Goal: Task Accomplishment & Management: Complete application form

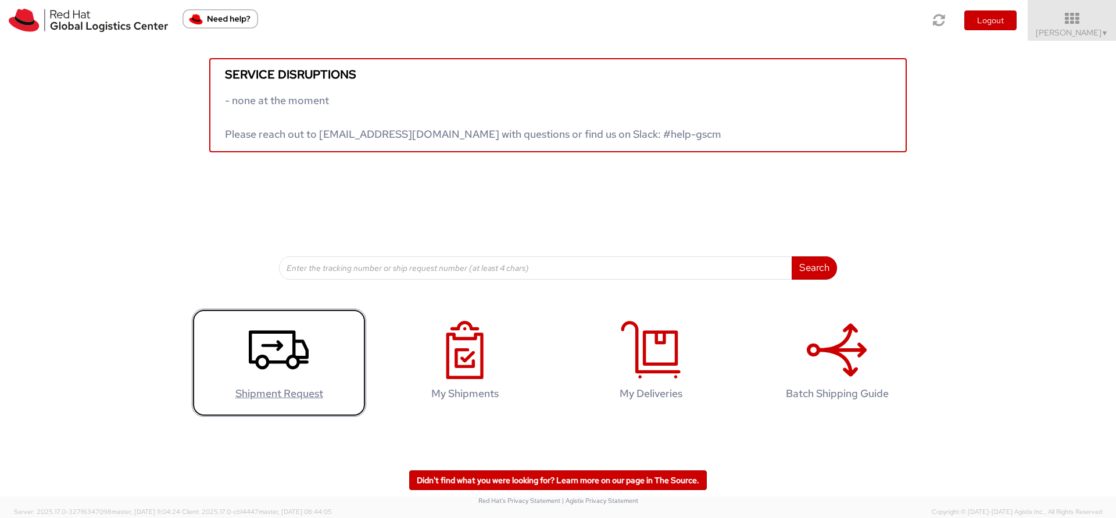
click at [275, 360] on use at bounding box center [279, 349] width 60 height 39
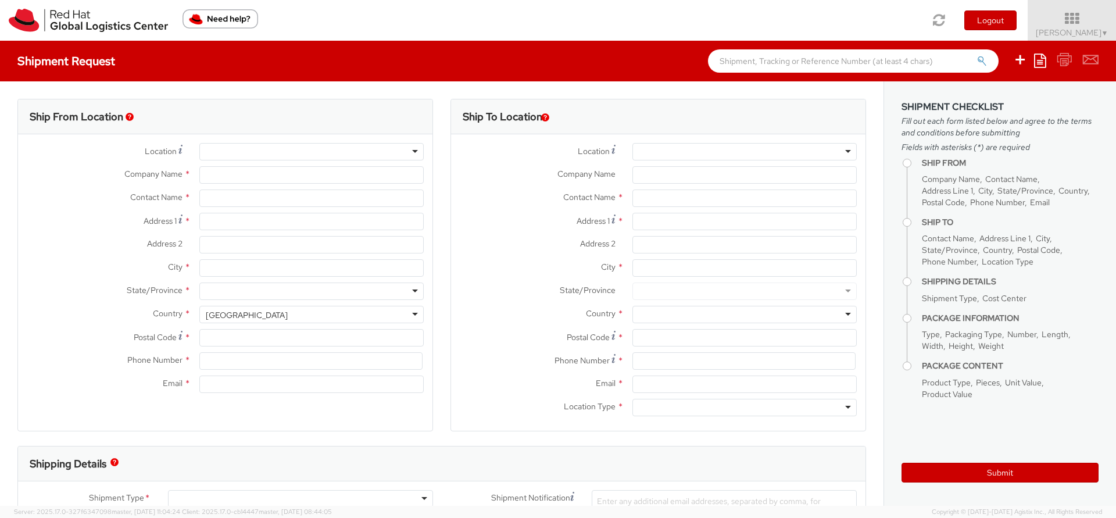
select select
select select "809"
click at [714, 201] on input "text" at bounding box center [744, 197] width 224 height 17
paste input "Dana Janakova"
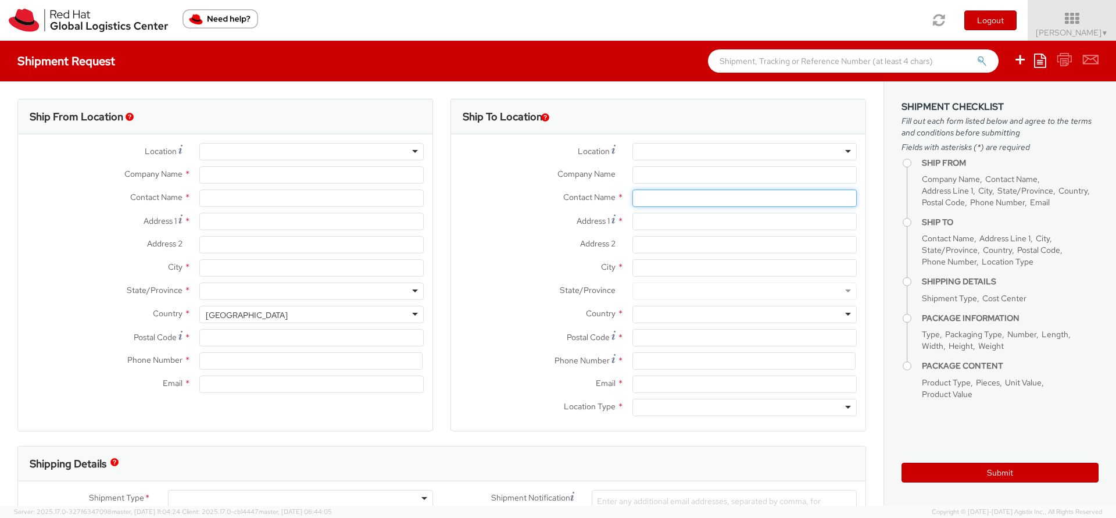
type input "Dana Janakova"
type input "Red Hat Limited"
type input "Charyl Horgan"
type input "6700 Cork Airport Business Park"
type input "Kinsale Rd"
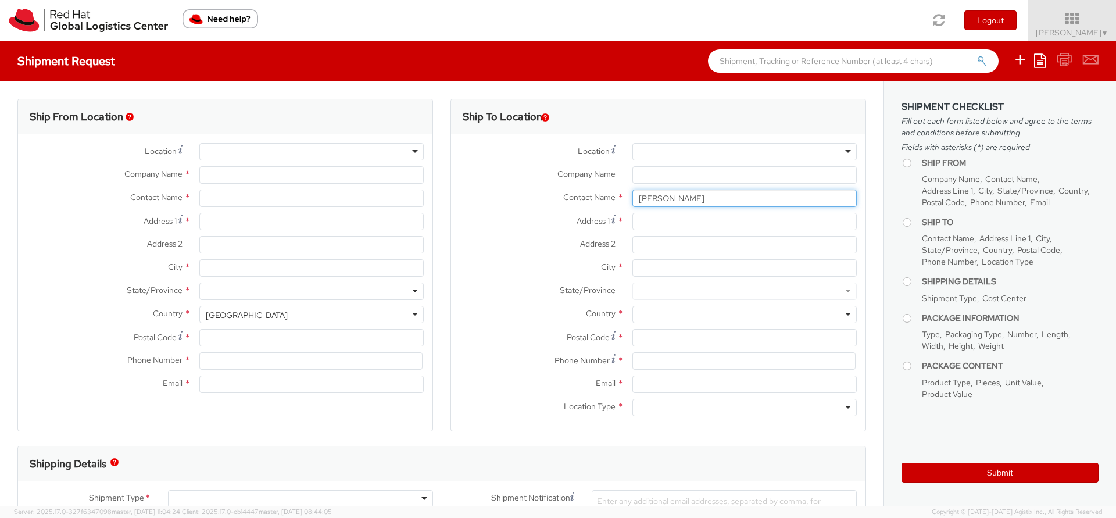
type input "CORK"
type input "T12 XR60"
type input "353 21 2303400"
type input "chorgan@redhat.com"
select select "CM"
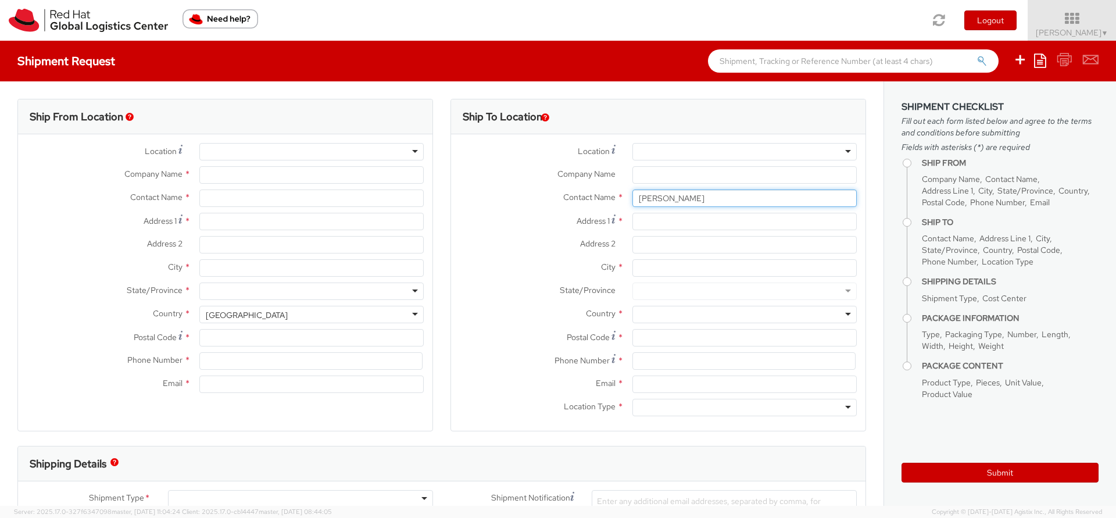
select select "KGS"
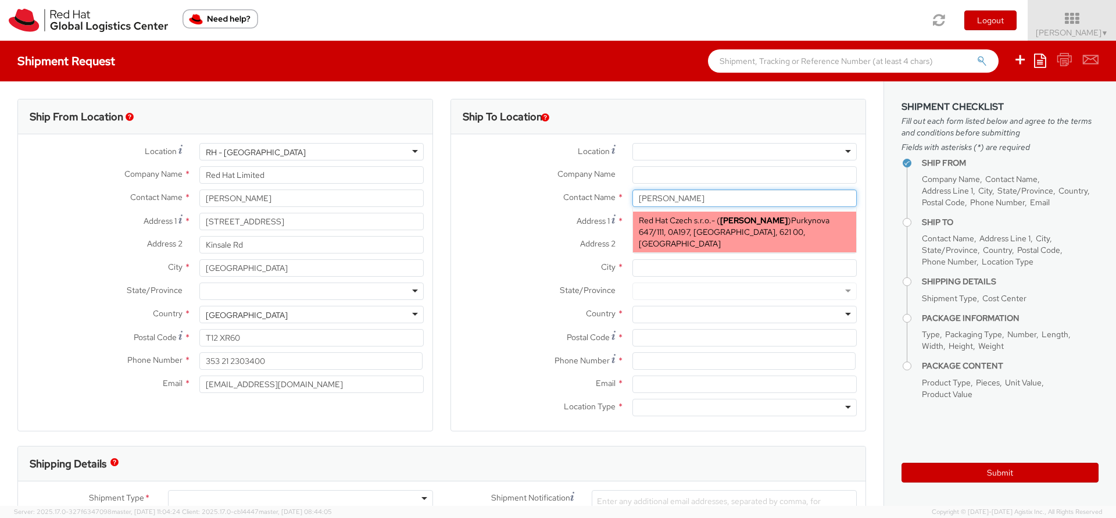
click at [721, 230] on span "Purkynova 647/111, 0A197, BRNO, 621 00, CZ" at bounding box center [734, 232] width 191 height 34
type input "Red Hat Czech s.r.o."
type input "Purkynova 647/111"
type input "BRNO"
type input "621 00"
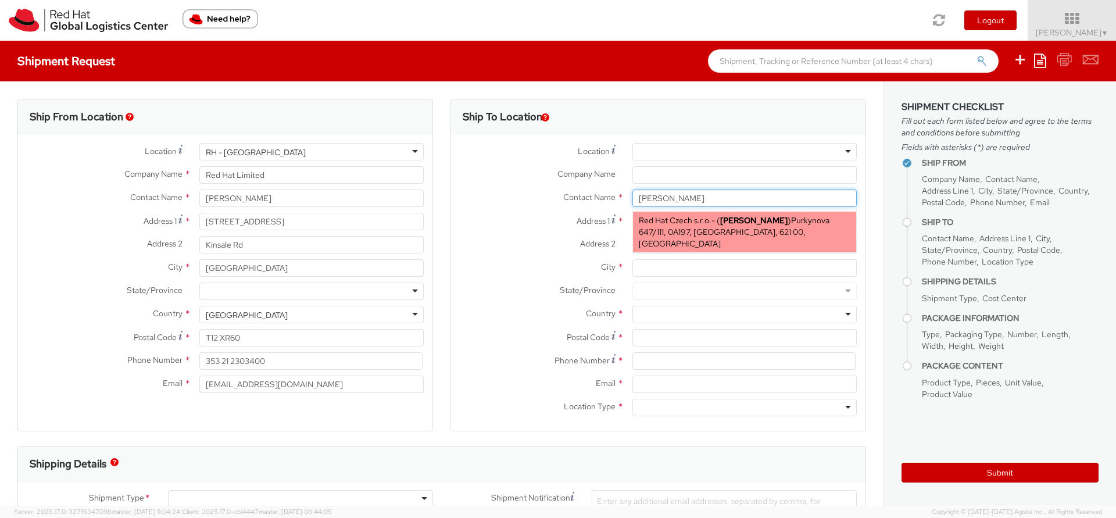
type input "ddurdova@redhat.com"
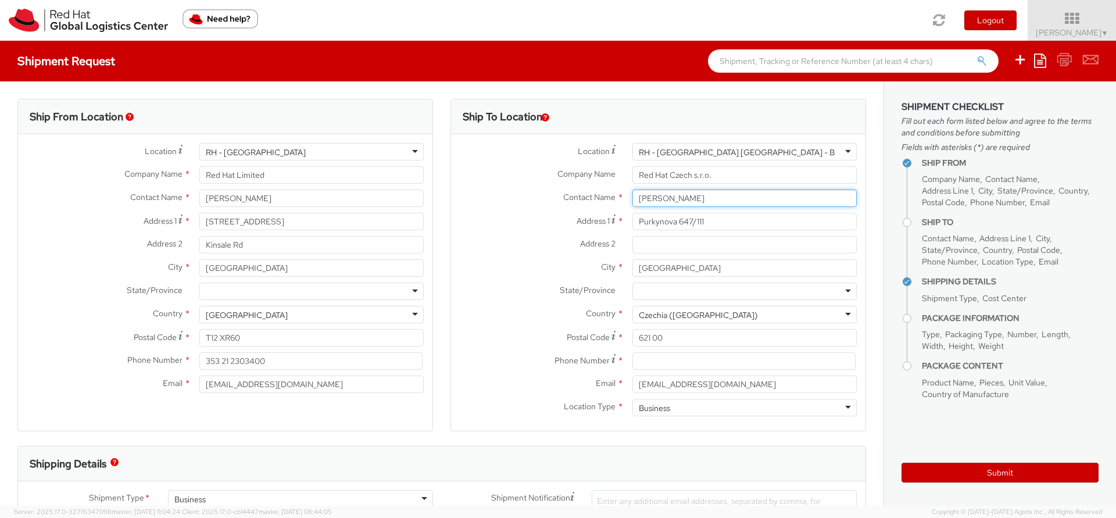
type input "Dana Janakova"
click at [698, 360] on input at bounding box center [743, 360] width 223 height 17
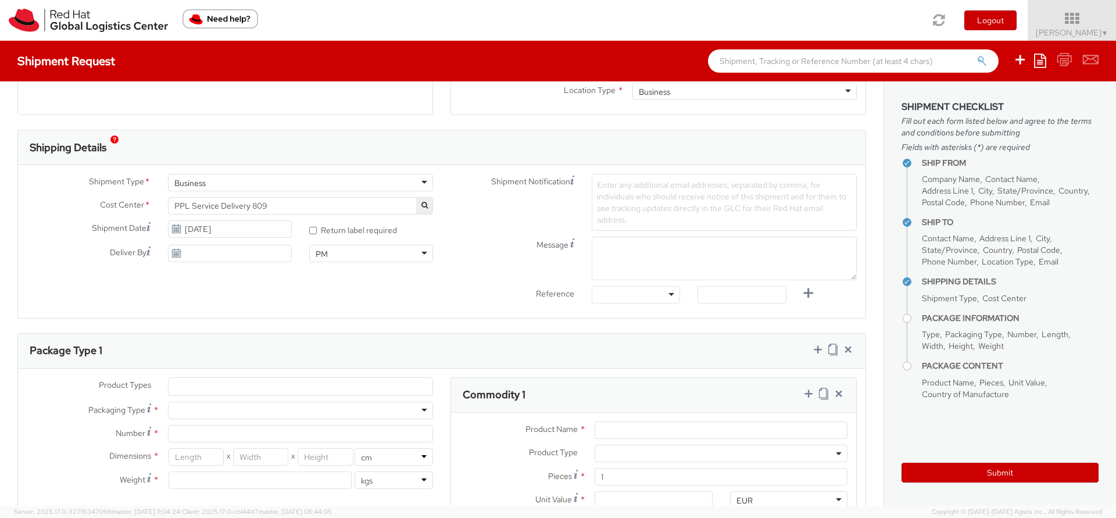
scroll to position [323, 0]
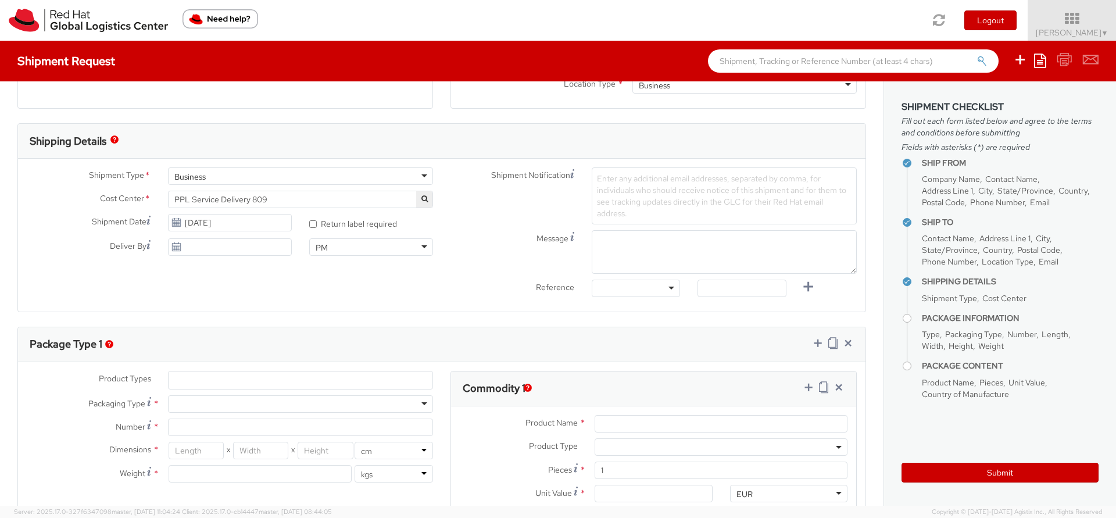
type input "0000000"
click at [227, 386] on ul at bounding box center [301, 379] width 264 height 17
click at [226, 382] on ul at bounding box center [301, 379] width 264 height 17
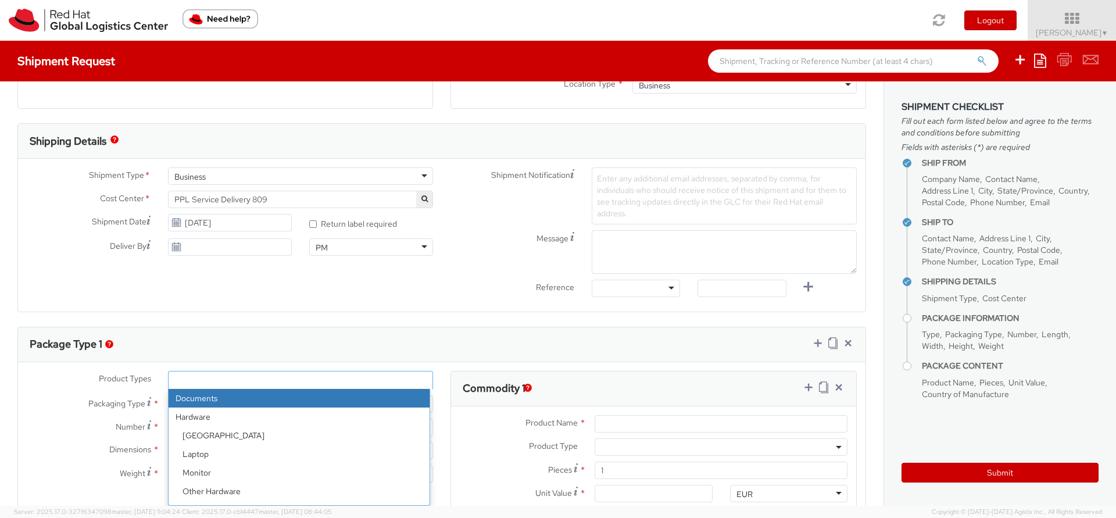
select select "DOCUMENT"
type input "Documents"
select select "DOCUMENT"
type input "1.00"
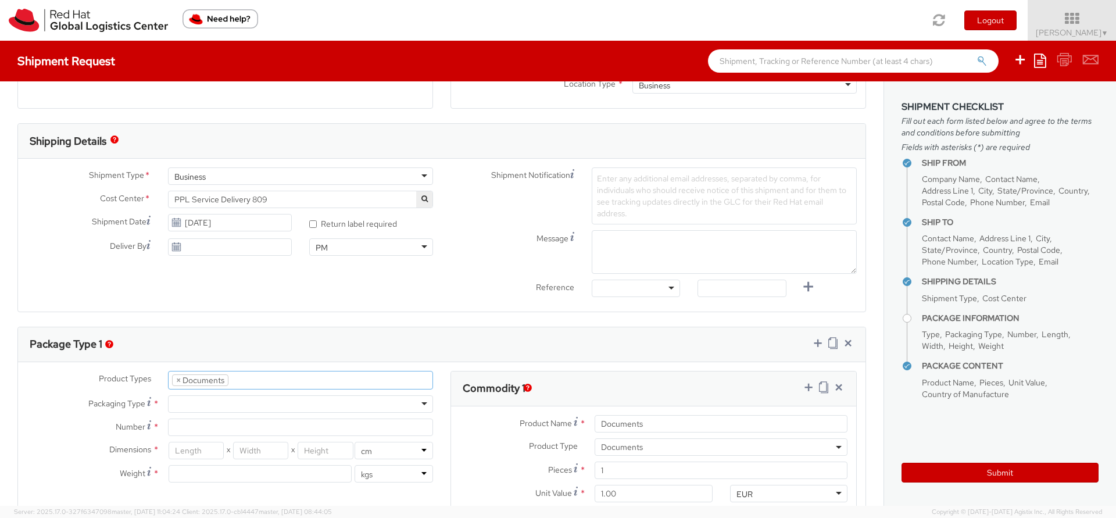
click at [232, 402] on div at bounding box center [300, 403] width 265 height 17
type input "1"
type input "24.13"
type input "31.75"
type input "0.64"
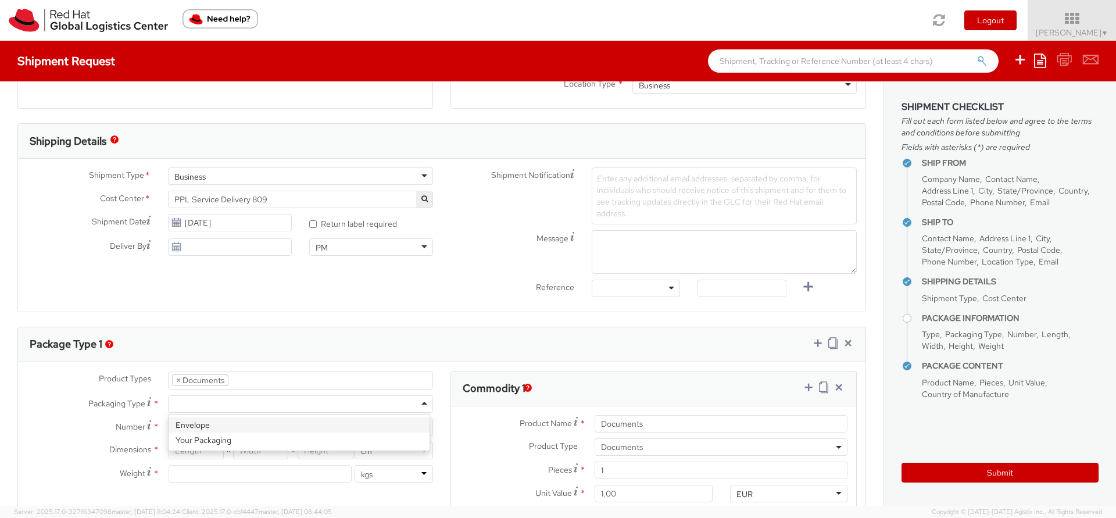
type input "0.5"
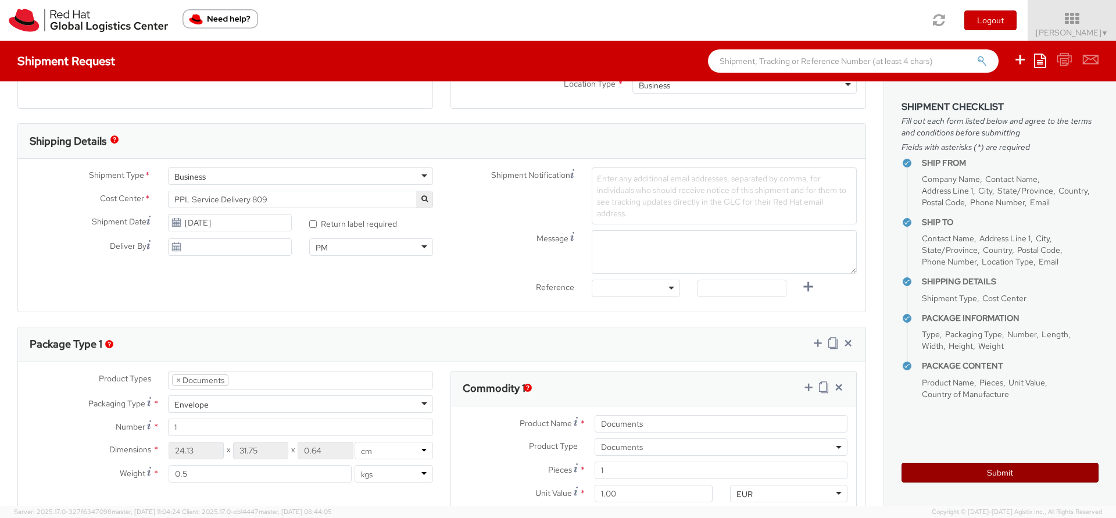
click at [1003, 469] on button "Submit" at bounding box center [999, 473] width 197 height 20
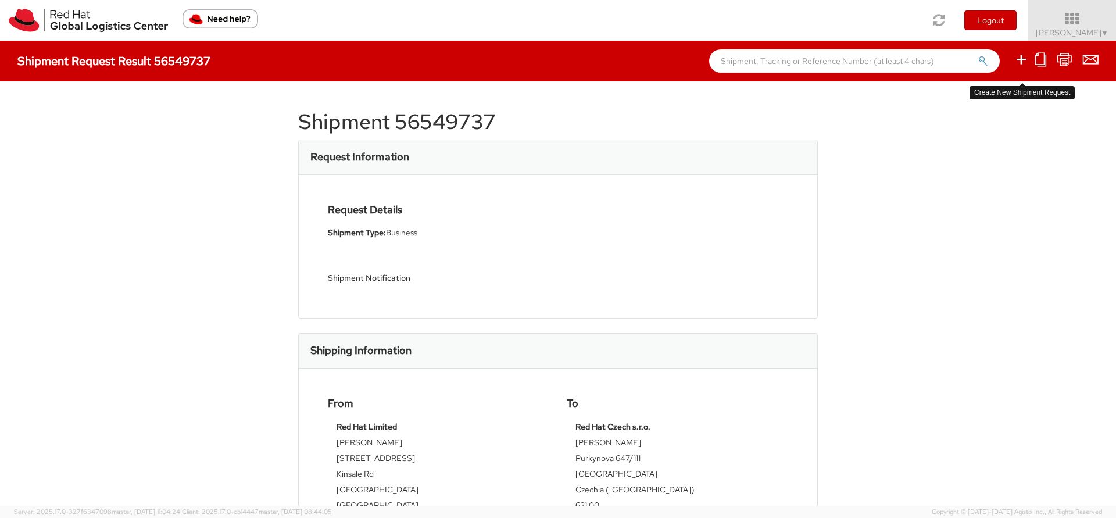
click at [1022, 65] on icon at bounding box center [1021, 59] width 14 height 15
select select
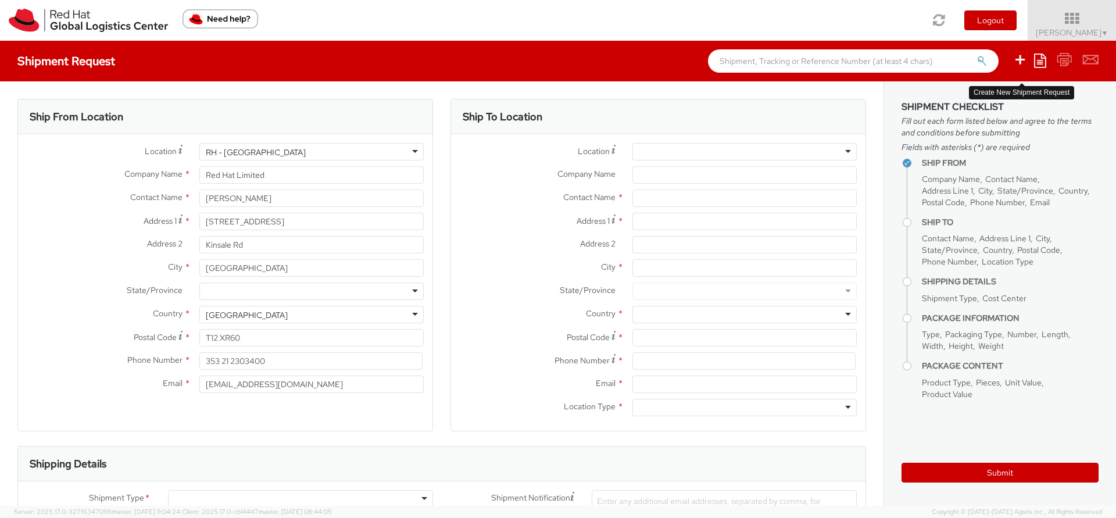
select select "809"
click at [680, 193] on input "text" at bounding box center [744, 197] width 224 height 17
paste input "Paulina Fołta"
type input "Paulina Fołta"
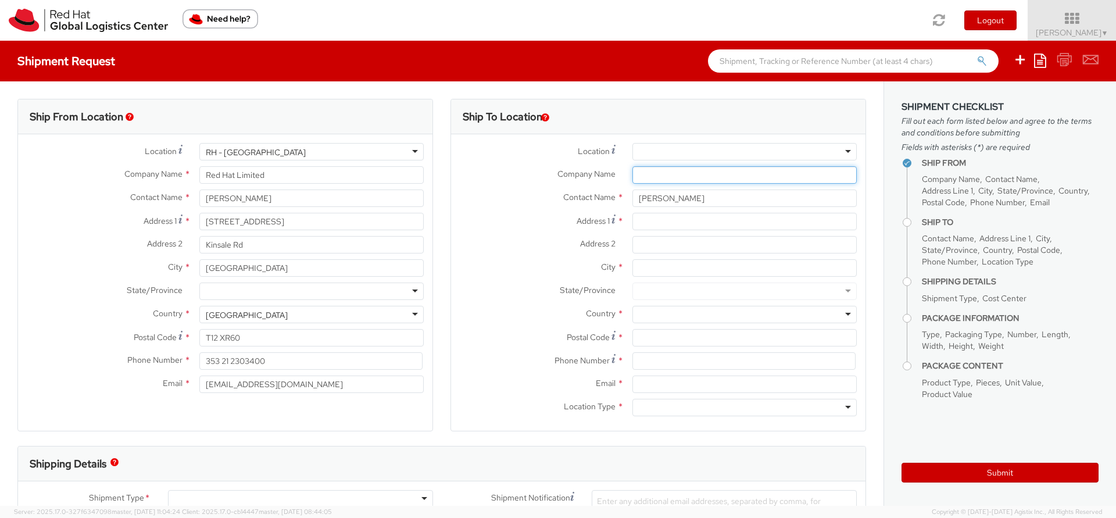
click at [778, 172] on input "Company Name *" at bounding box center [744, 174] width 224 height 17
paste input "Fragomen Goldfoot Koureas sp. K."
type input "Fragomen Goldfoot Koureas sp. K."
click at [706, 223] on input "Address 1 *" at bounding box center [744, 221] width 224 height 17
paste input "Kasprzaka 4 street,"
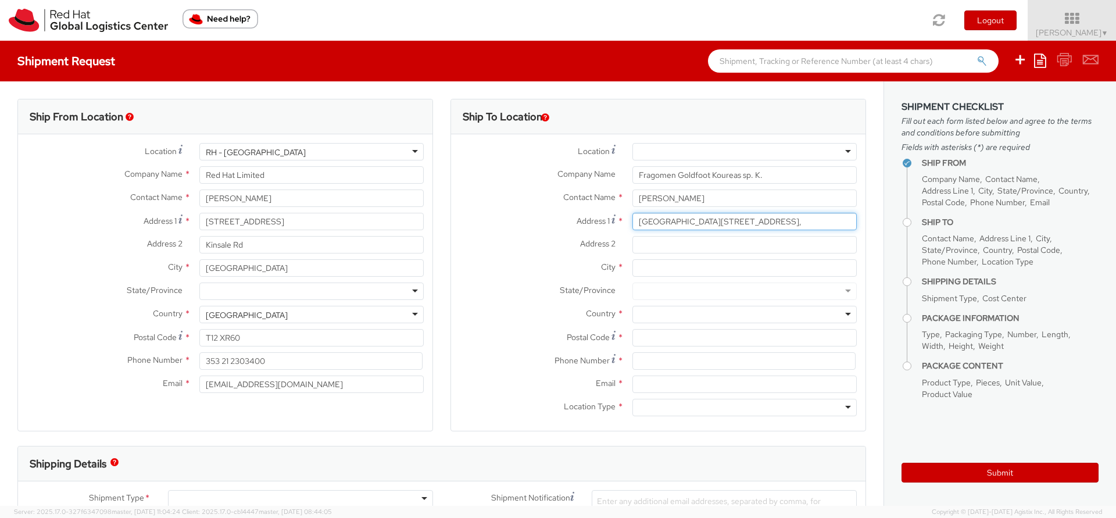
type input "Kasprzaka 4 street,"
click at [666, 269] on input "City *" at bounding box center [744, 267] width 224 height 17
paste input "01-211 Warszawa"
drag, startPoint x: 658, startPoint y: 266, endPoint x: 605, endPoint y: 266, distance: 52.9
click at [605, 266] on div "City * 01-211 Warszawa" at bounding box center [658, 267] width 414 height 17
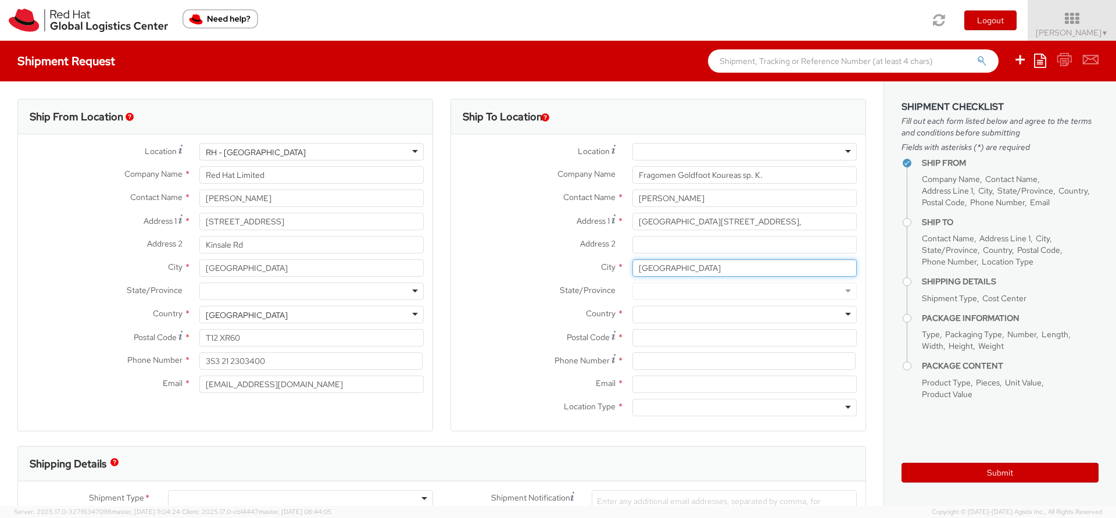
type input "Warszawa"
click at [639, 313] on div at bounding box center [744, 314] width 224 height 17
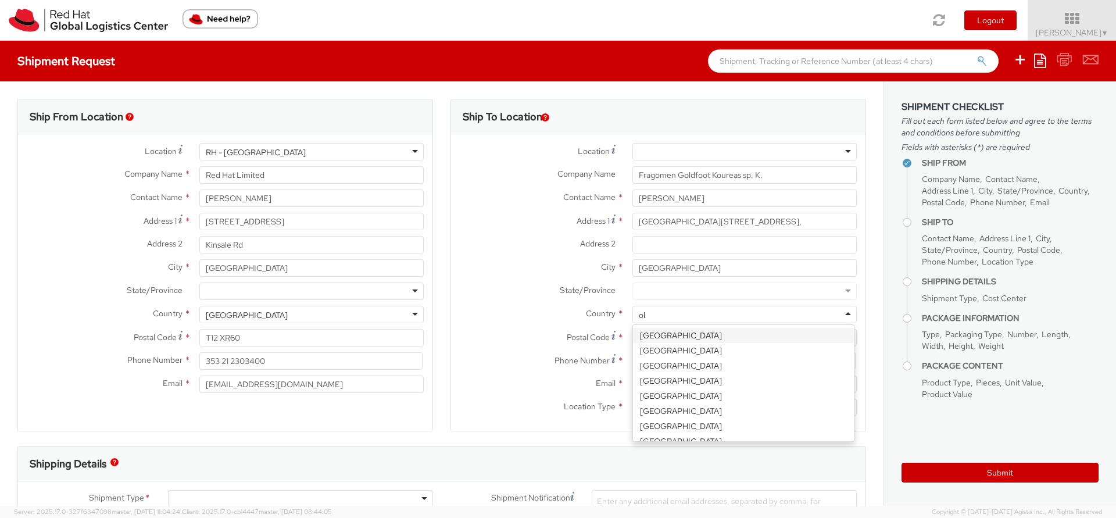
type input "o"
type input "pol"
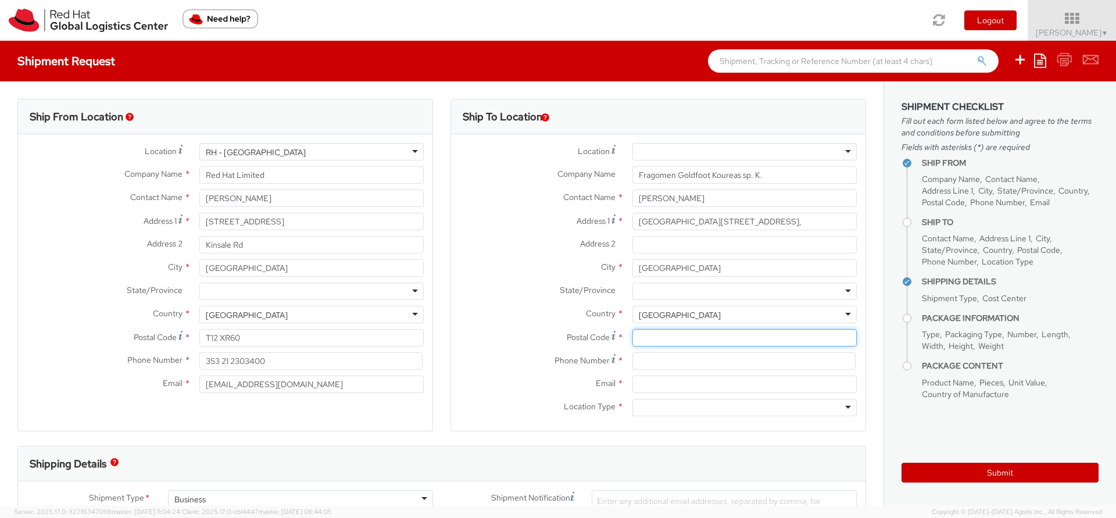
click at [648, 345] on input "Postal Code *" at bounding box center [744, 337] width 224 height 17
paste input "01-211"
type input "01-211"
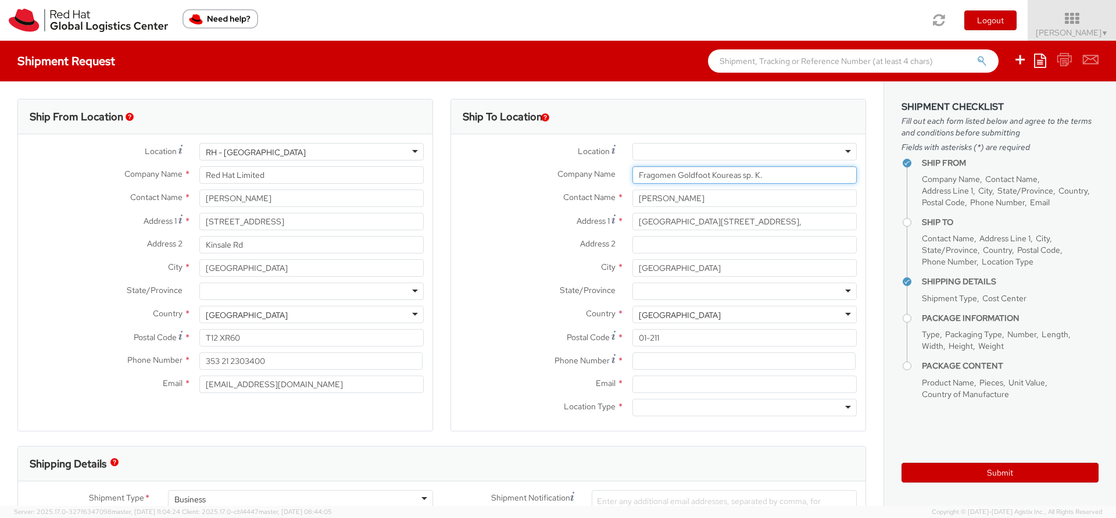
drag, startPoint x: 763, startPoint y: 174, endPoint x: 617, endPoint y: 173, distance: 146.5
click at [617, 173] on div "Company Name * Fragomen Goldfoot Koureas sp. K." at bounding box center [658, 174] width 414 height 17
click at [653, 359] on input at bounding box center [743, 360] width 223 height 17
paste input "+48 510 619 370"
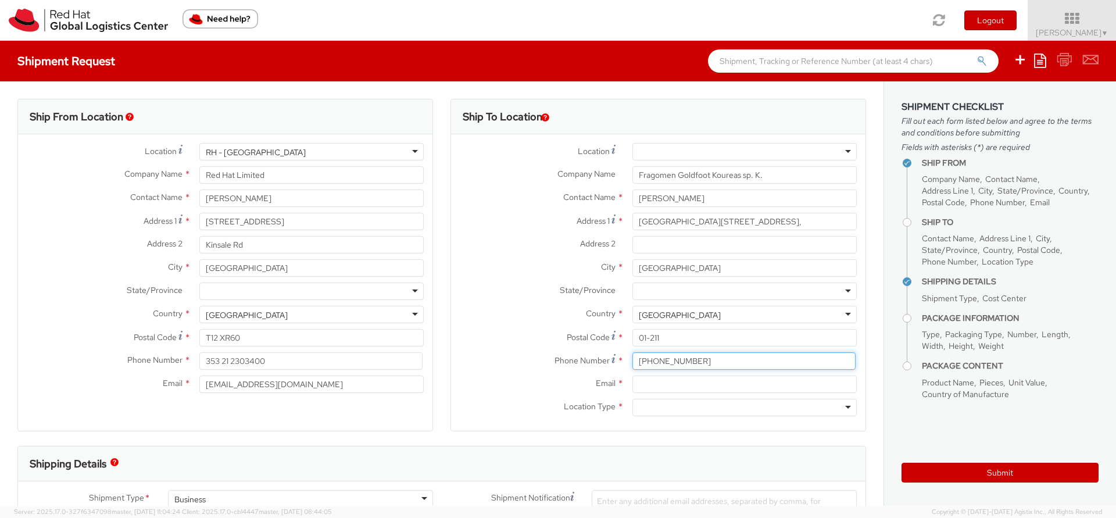
type input "+48 510 619 370"
drag, startPoint x: 779, startPoint y: 180, endPoint x: 634, endPoint y: 172, distance: 144.9
click at [634, 172] on input "Fragomen Goldfoot Koureas sp. K." at bounding box center [744, 174] width 224 height 17
click at [659, 388] on input "Email *" at bounding box center [744, 383] width 224 height 17
paste input "aenglund@redhat.com"
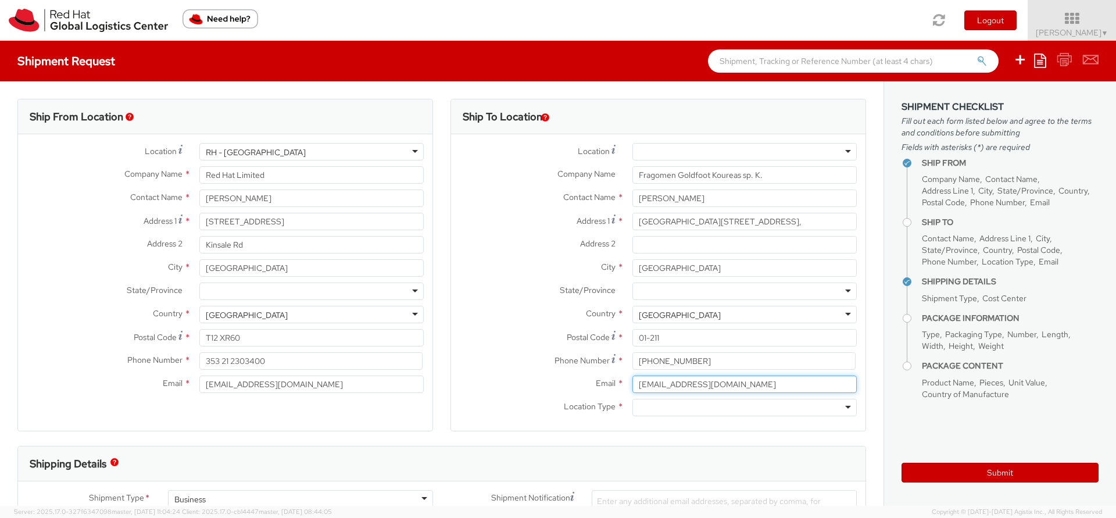
type input "aenglund@redhat.com"
click at [659, 411] on div at bounding box center [744, 407] width 224 height 17
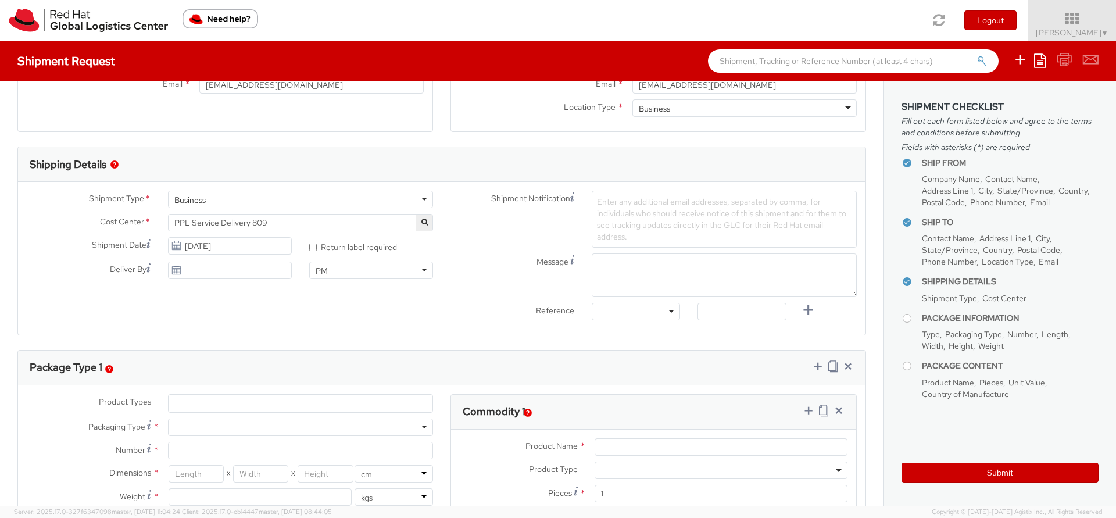
scroll to position [298, 0]
click at [191, 409] on ul at bounding box center [301, 404] width 264 height 17
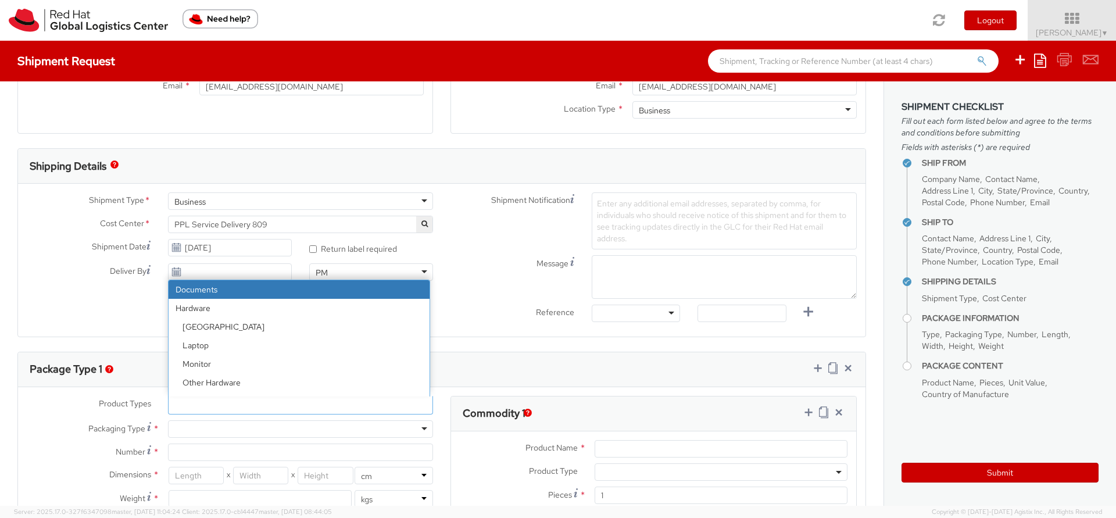
select select "DOCUMENT"
type input "Documents"
select select "DOCUMENT"
type input "1.00"
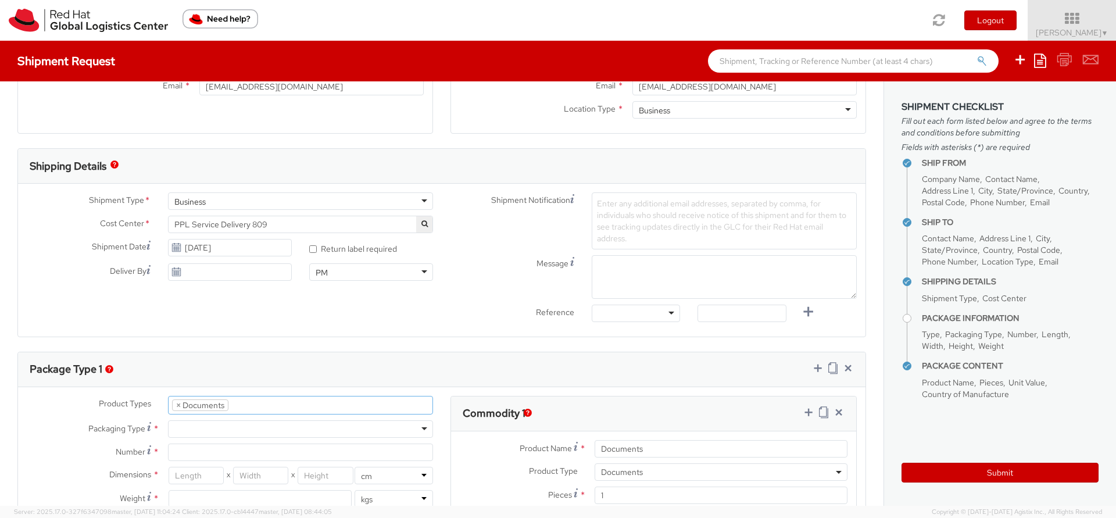
click at [190, 429] on div at bounding box center [300, 428] width 265 height 17
type input "1"
type input "24.13"
type input "31.75"
type input "0.64"
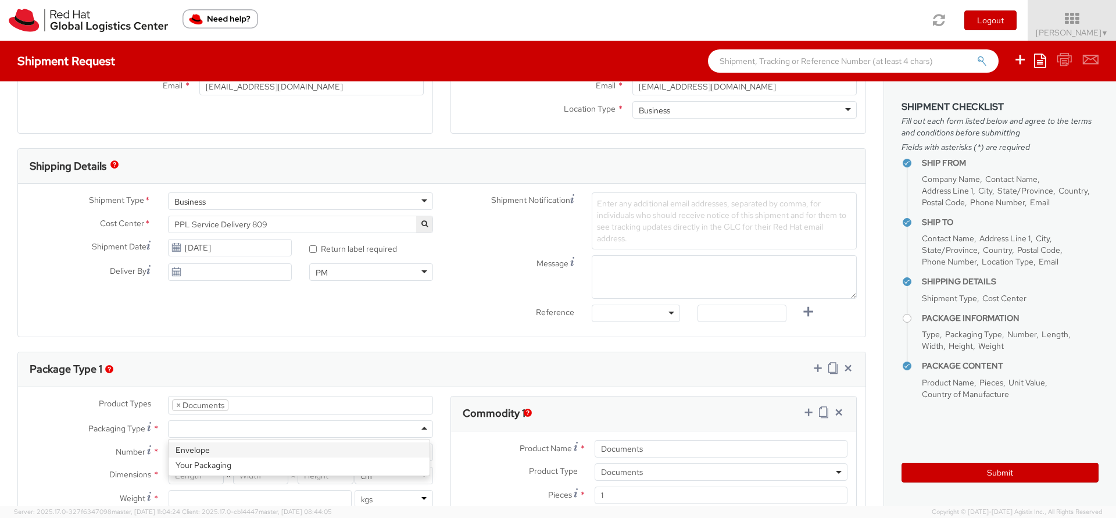
type input "0.5"
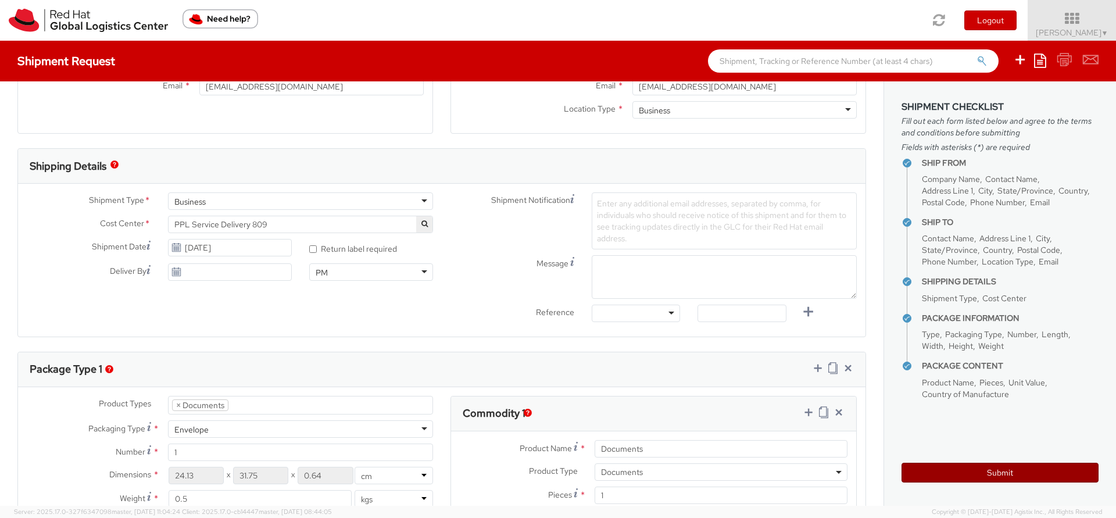
click at [1015, 474] on button "Submit" at bounding box center [999, 473] width 197 height 20
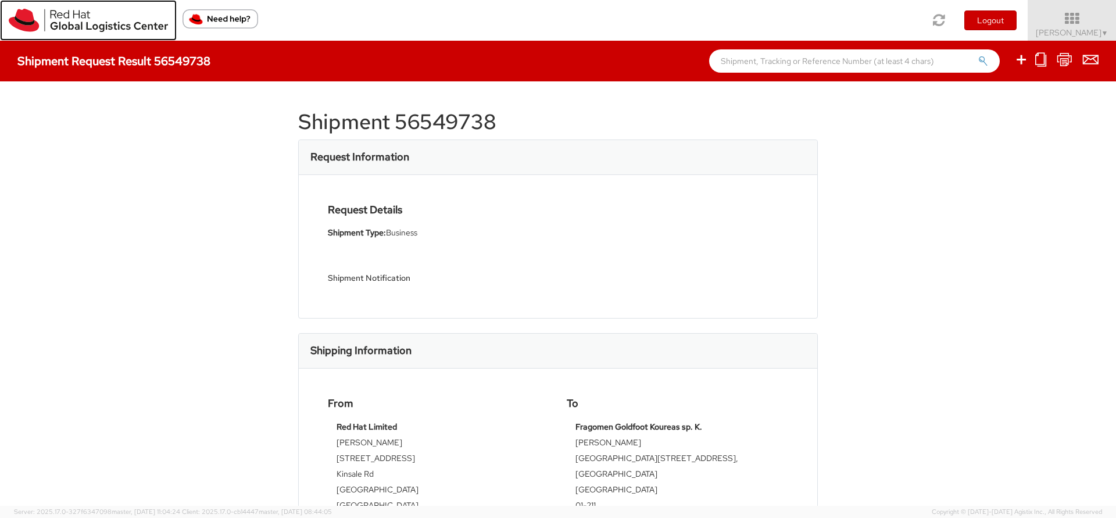
click at [87, 28] on img at bounding box center [88, 20] width 159 height 23
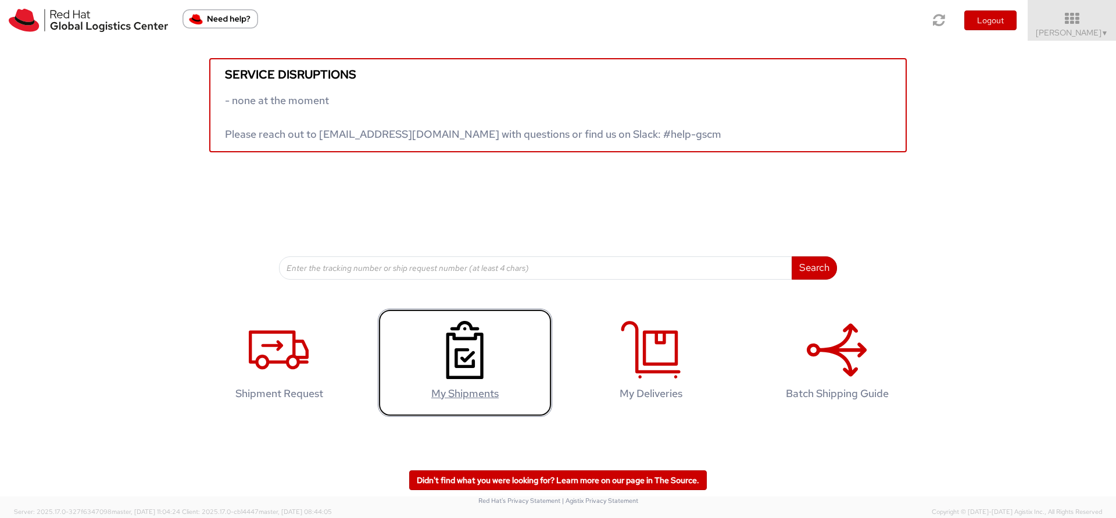
click at [461, 373] on icon at bounding box center [465, 350] width 60 height 58
